Goal: Information Seeking & Learning: Learn about a topic

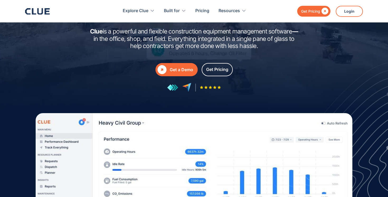
scroll to position [65, 0]
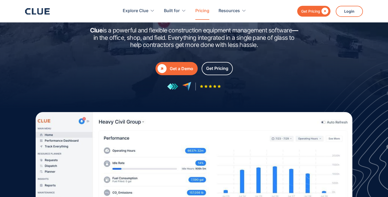
click at [202, 11] on link "Pricing" at bounding box center [202, 11] width 14 height 17
